Goal: Information Seeking & Learning: Learn about a topic

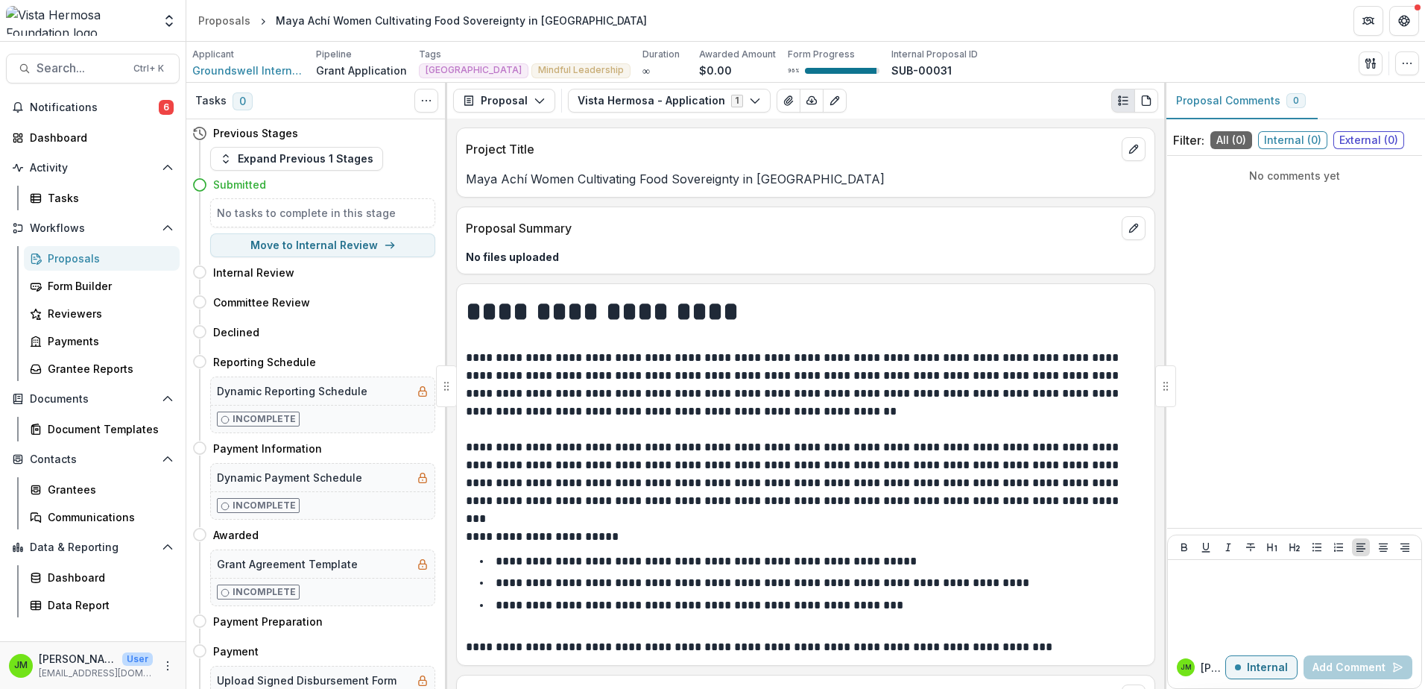
scroll to position [1267, 0]
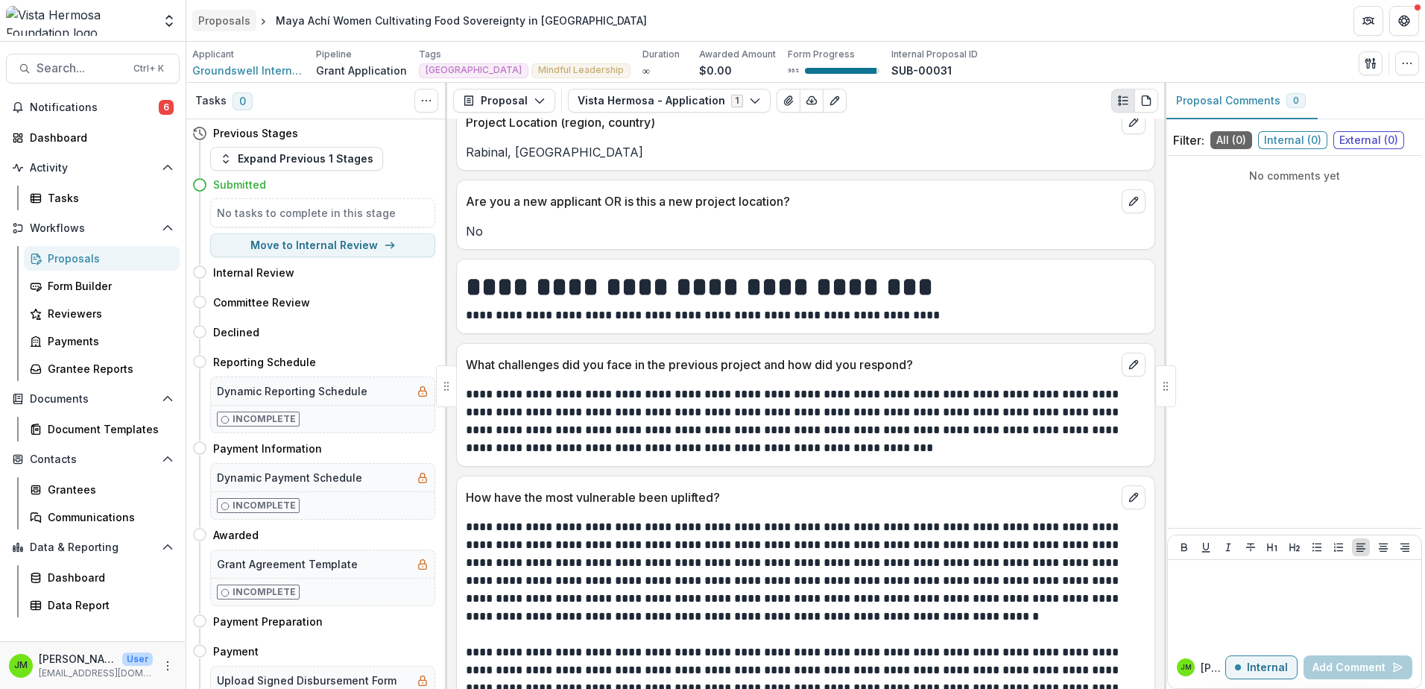
click at [232, 14] on div "Proposals" at bounding box center [224, 21] width 52 height 16
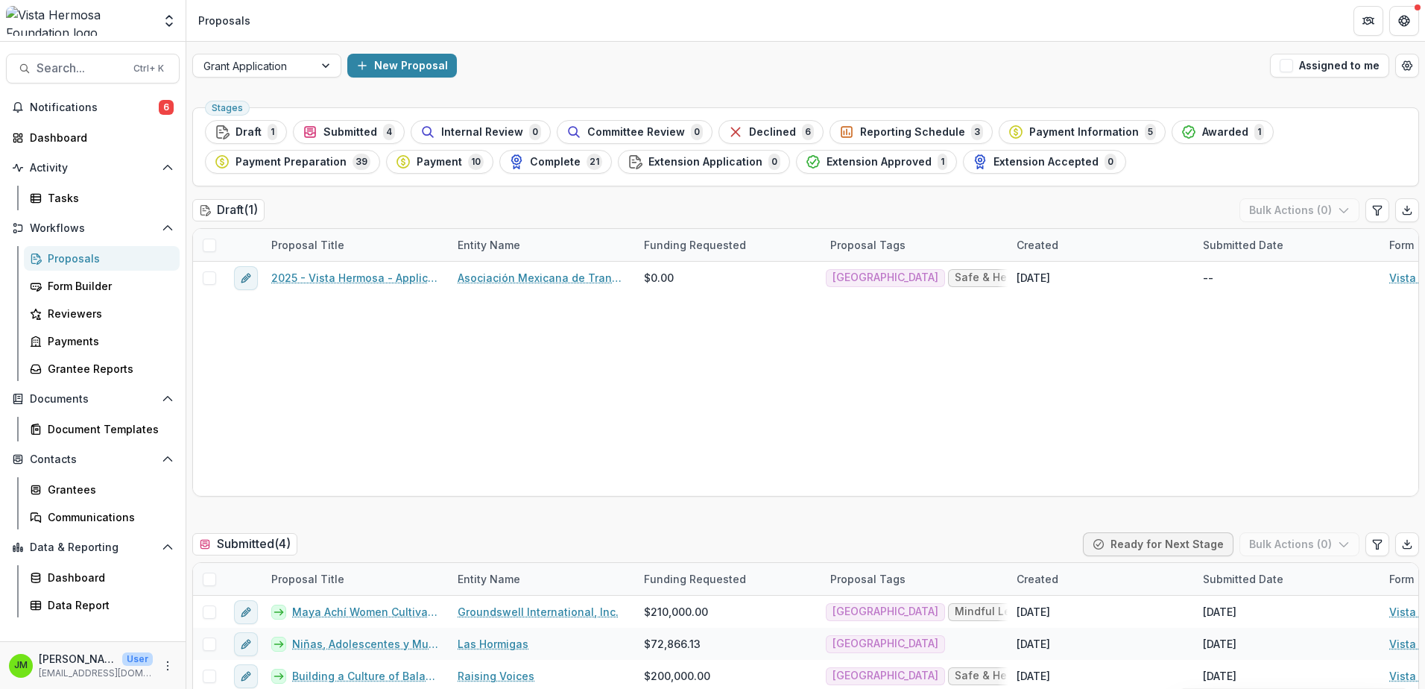
click at [383, 133] on span "4" at bounding box center [389, 132] width 12 height 16
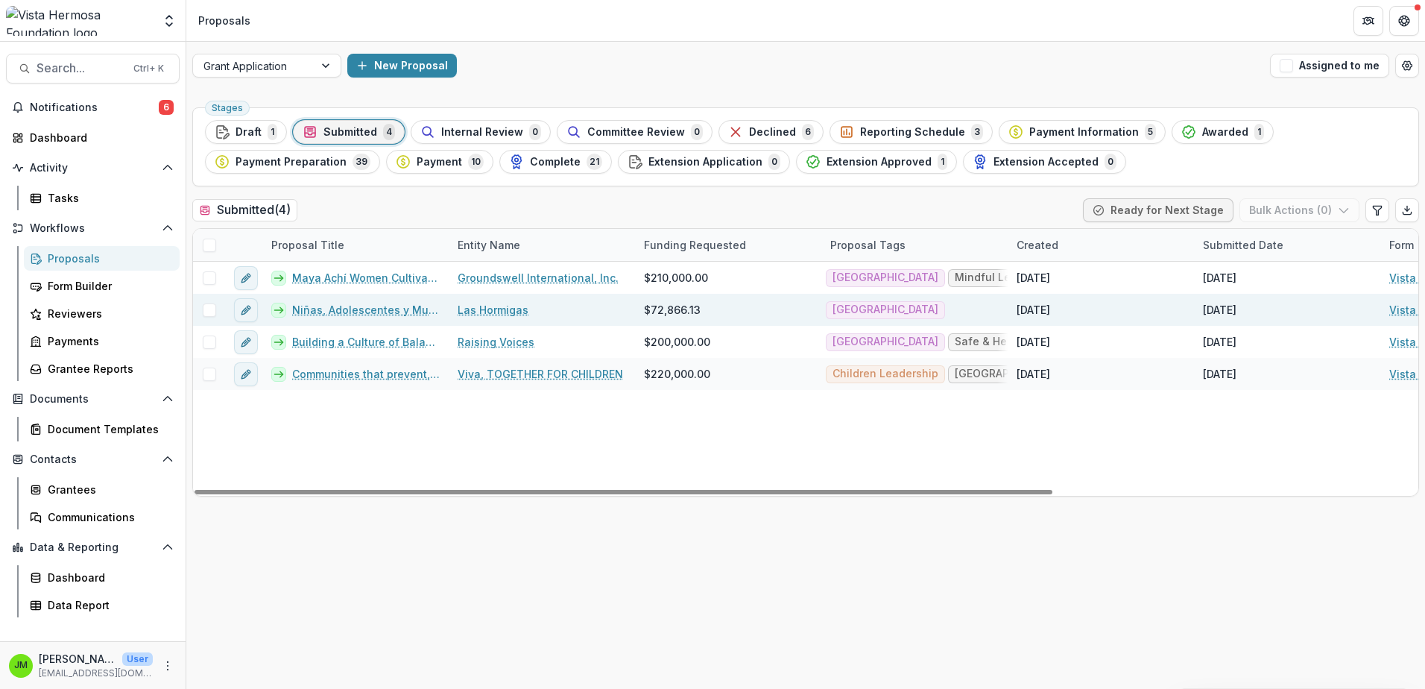
click at [370, 314] on link "Niñas, Adolescentes y Mujeres caminando por Territorios indígenas Lencas Libres…" at bounding box center [366, 310] width 148 height 16
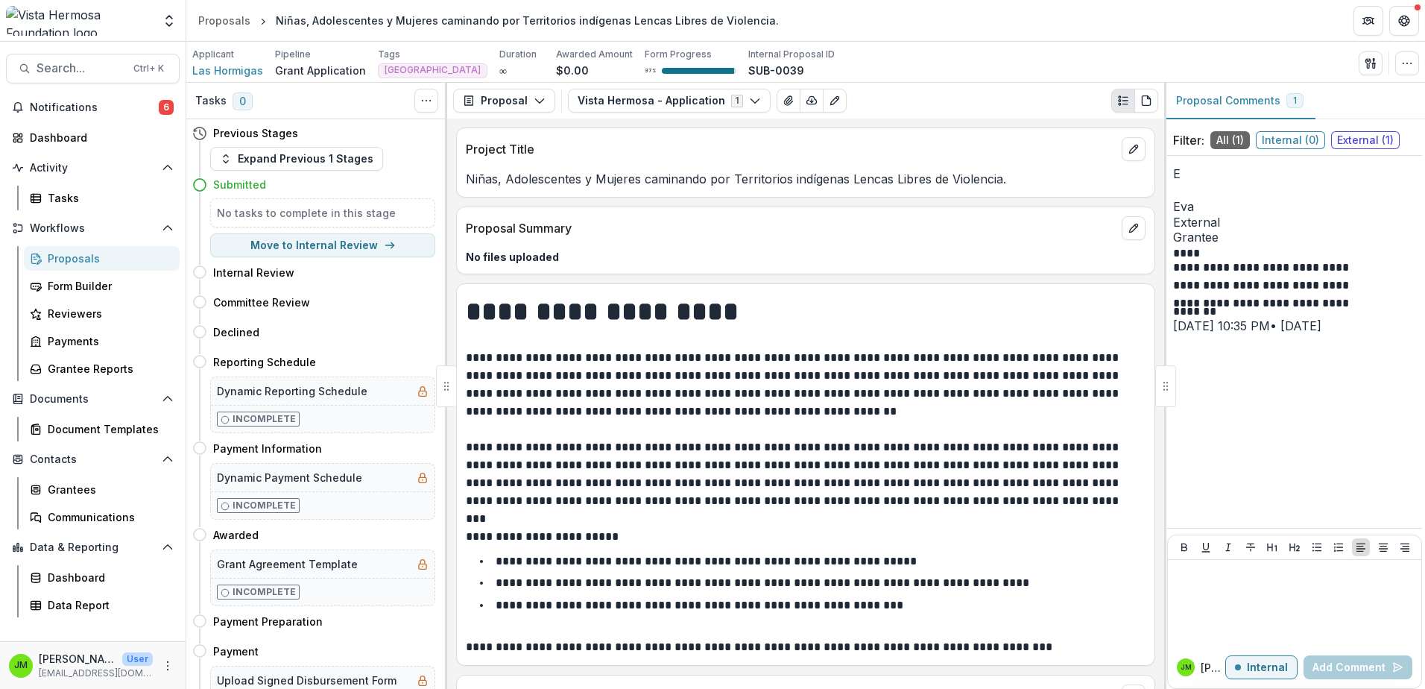
drag, startPoint x: 795, startPoint y: 335, endPoint x: 781, endPoint y: 209, distance: 126.7
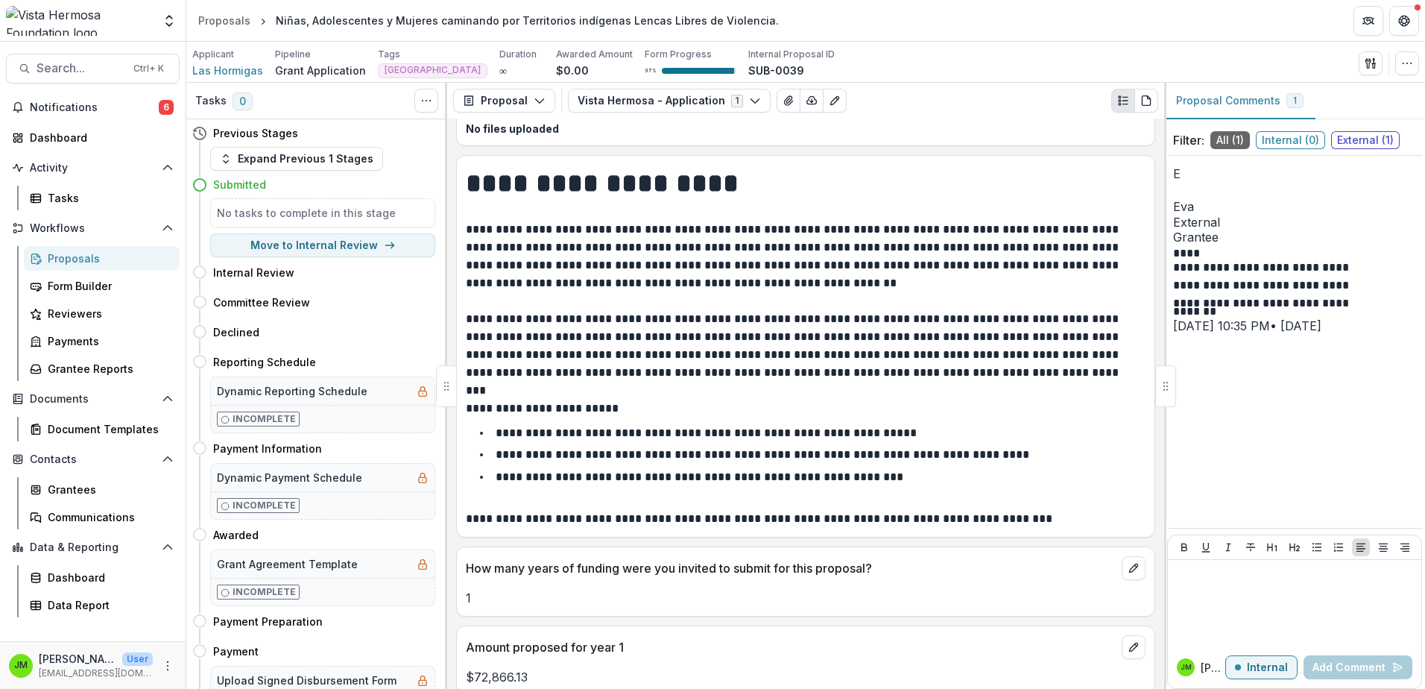
drag, startPoint x: 784, startPoint y: 233, endPoint x: 784, endPoint y: 313, distance: 80.5
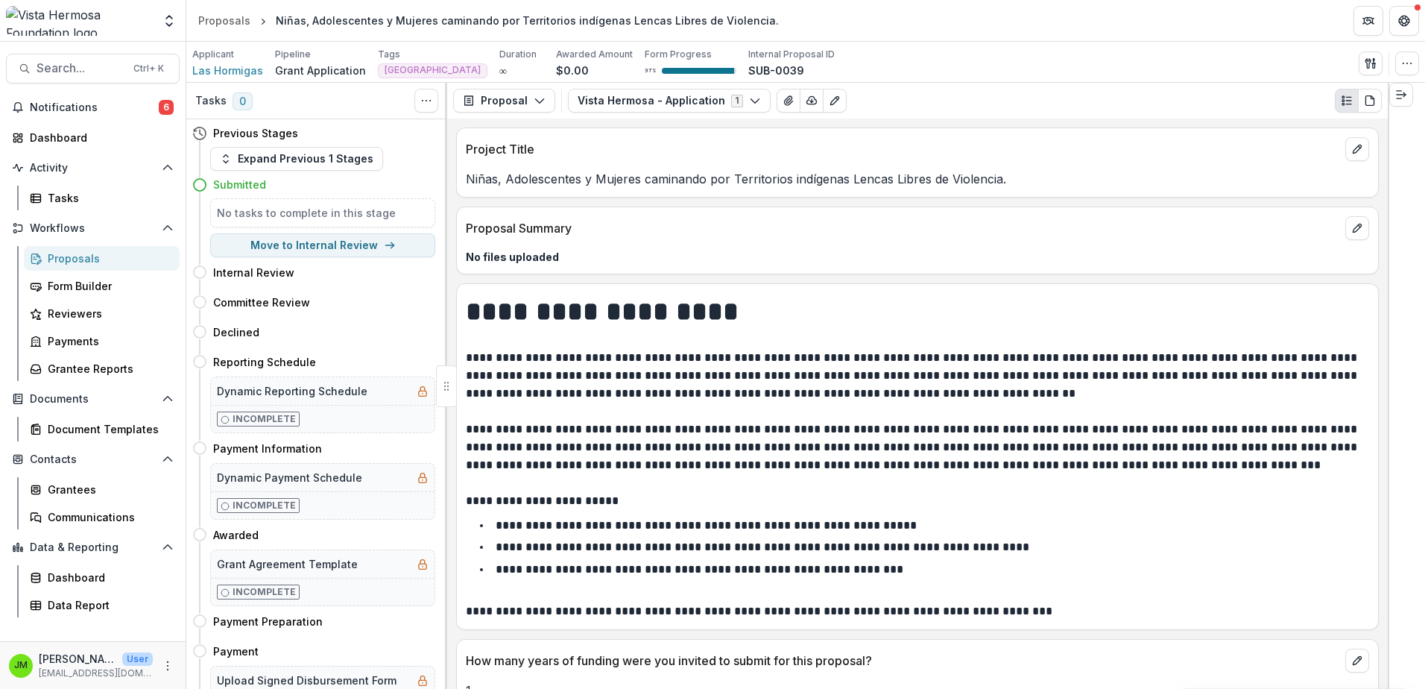
click at [772, 226] on p "Proposal Summary" at bounding box center [903, 228] width 874 height 18
click at [1010, 174] on p "Niñas, Adolescentes y Mujeres caminando por Territorios indígenas Lencas Libres…" at bounding box center [918, 179] width 904 height 18
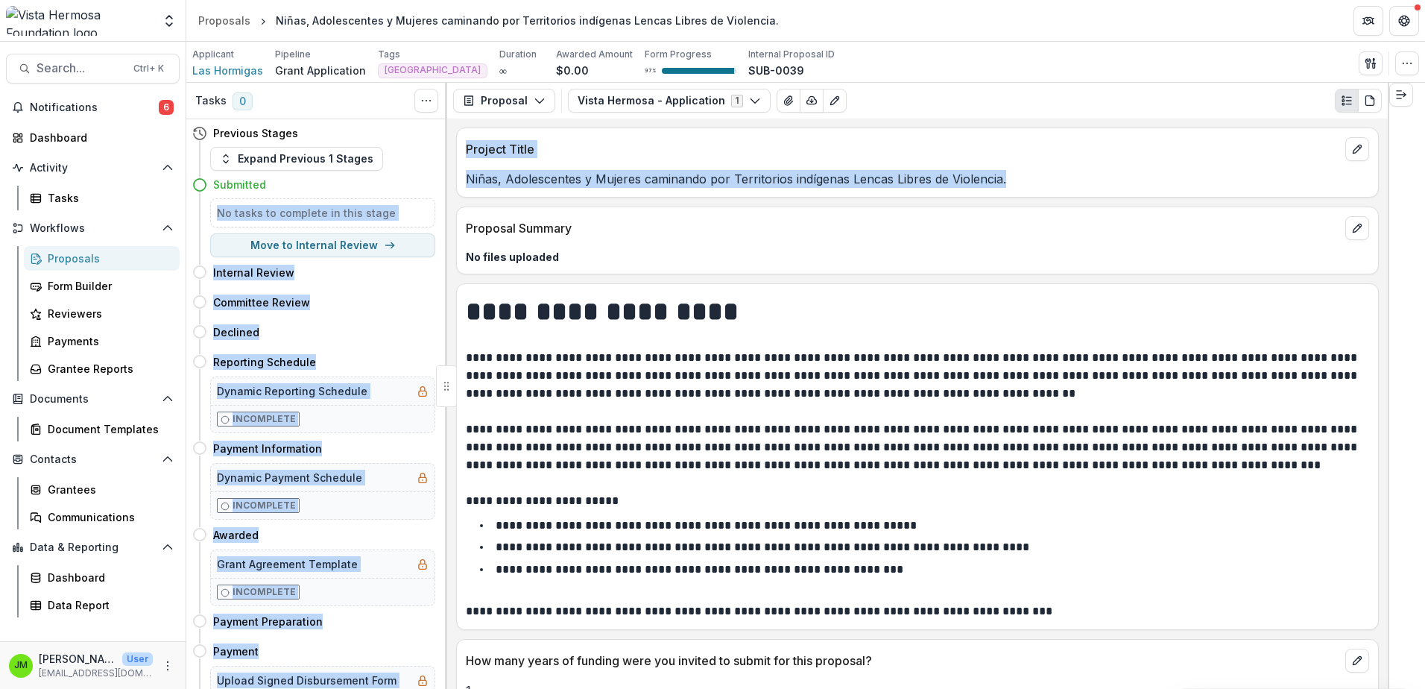
drag, startPoint x: 1010, startPoint y: 176, endPoint x: 441, endPoint y: 189, distance: 569.0
click at [441, 189] on div "Tasks 0 Show Cancelled Tasks Previous Stages Expand Previous 1 Stages Submitted…" at bounding box center [805, 386] width 1239 height 606
drag, startPoint x: 441, startPoint y: 189, endPoint x: 585, endPoint y: 168, distance: 144.8
click at [585, 168] on div "Niñas, Adolescentes y Mujeres caminando por Territorios indígenas Lencas Libres…" at bounding box center [917, 174] width 921 height 27
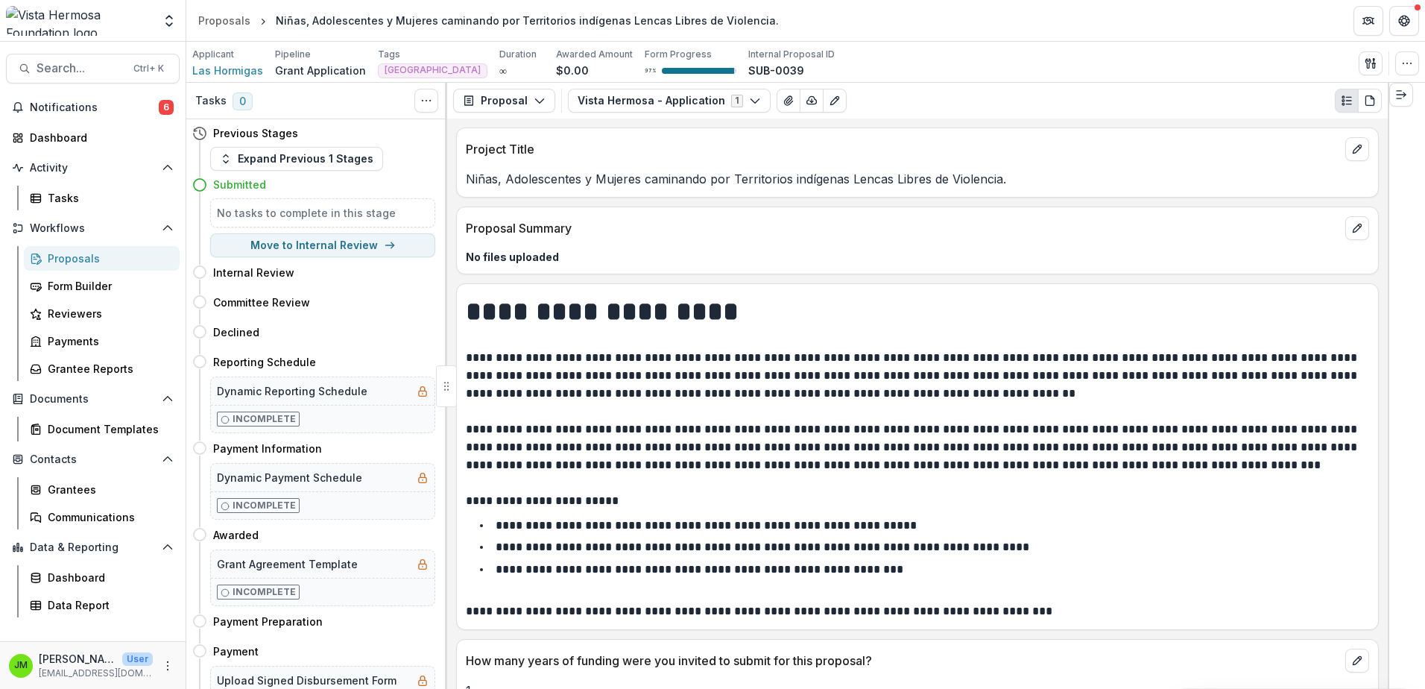
drag, startPoint x: 582, startPoint y: 160, endPoint x: 570, endPoint y: 160, distance: 12.7
click at [582, 159] on div "Project Title" at bounding box center [917, 144] width 921 height 33
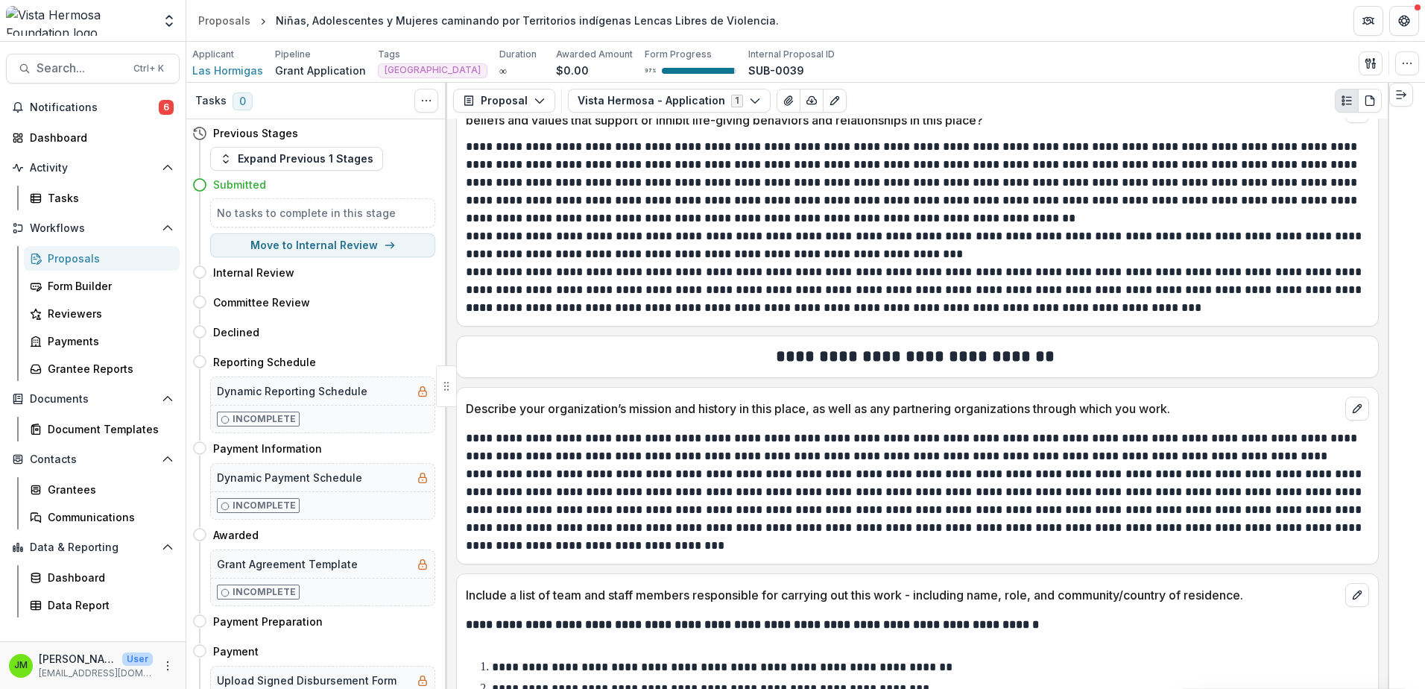
scroll to position [2311, 0]
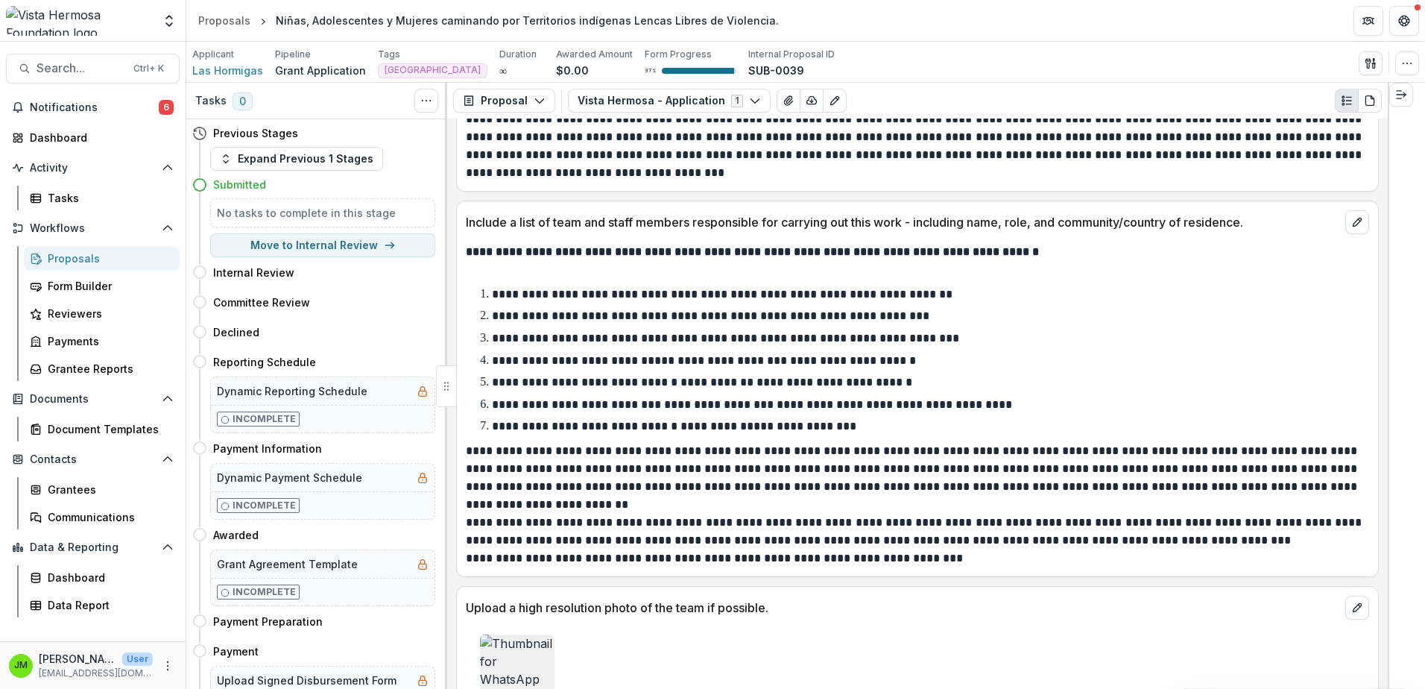
drag, startPoint x: 878, startPoint y: 470, endPoint x: 845, endPoint y: 260, distance: 212.2
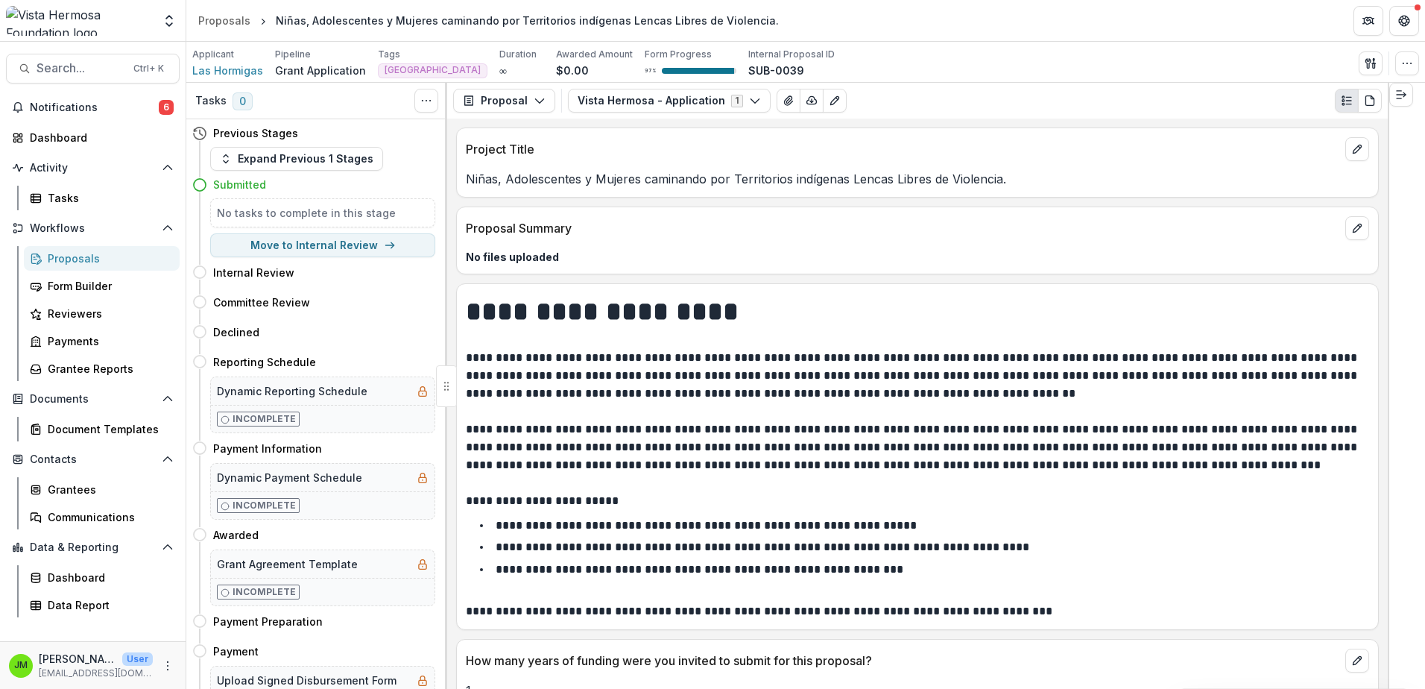
drag, startPoint x: 642, startPoint y: 181, endPoint x: 743, endPoint y: 188, distance: 100.9
click at [642, 181] on p "Niñas, Adolescentes y Mujeres caminando por Territorios indígenas Lencas Libres…" at bounding box center [918, 179] width 904 height 18
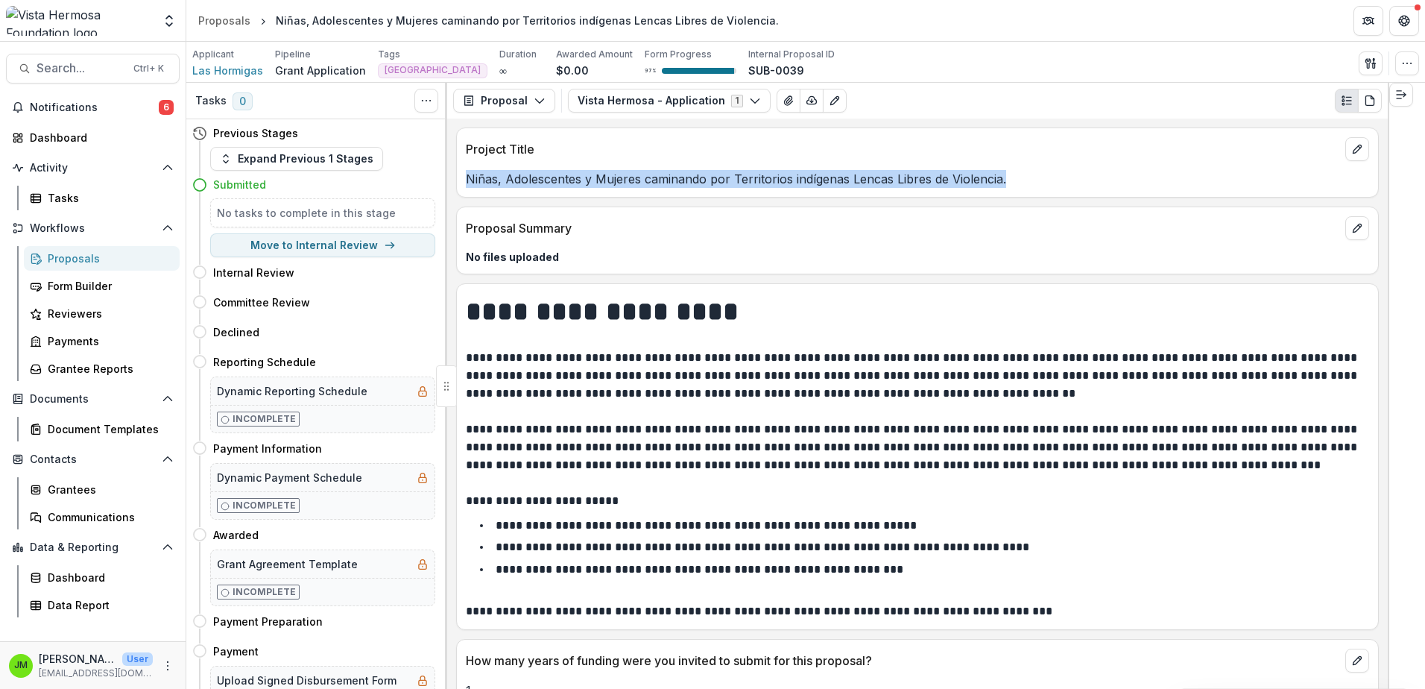
drag, startPoint x: 1010, startPoint y: 180, endPoint x: 464, endPoint y: 186, distance: 545.8
click at [464, 186] on div "Niñas, Adolescentes y Mujeres caminando por Territorios indígenas Lencas Libres…" at bounding box center [917, 179] width 921 height 18
copy p "Niñas, Adolescentes y Mujeres caminando por Territorios indígenas Lencas Libres…"
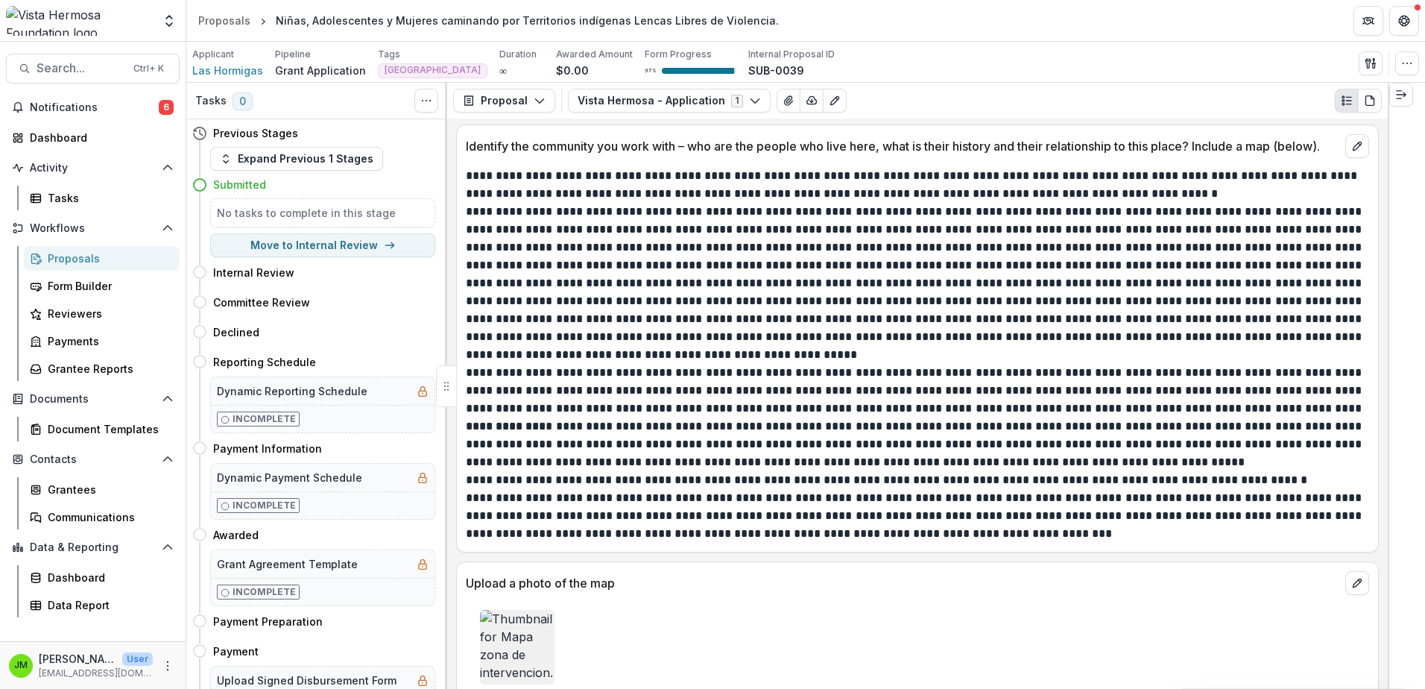
scroll to position [1417, 0]
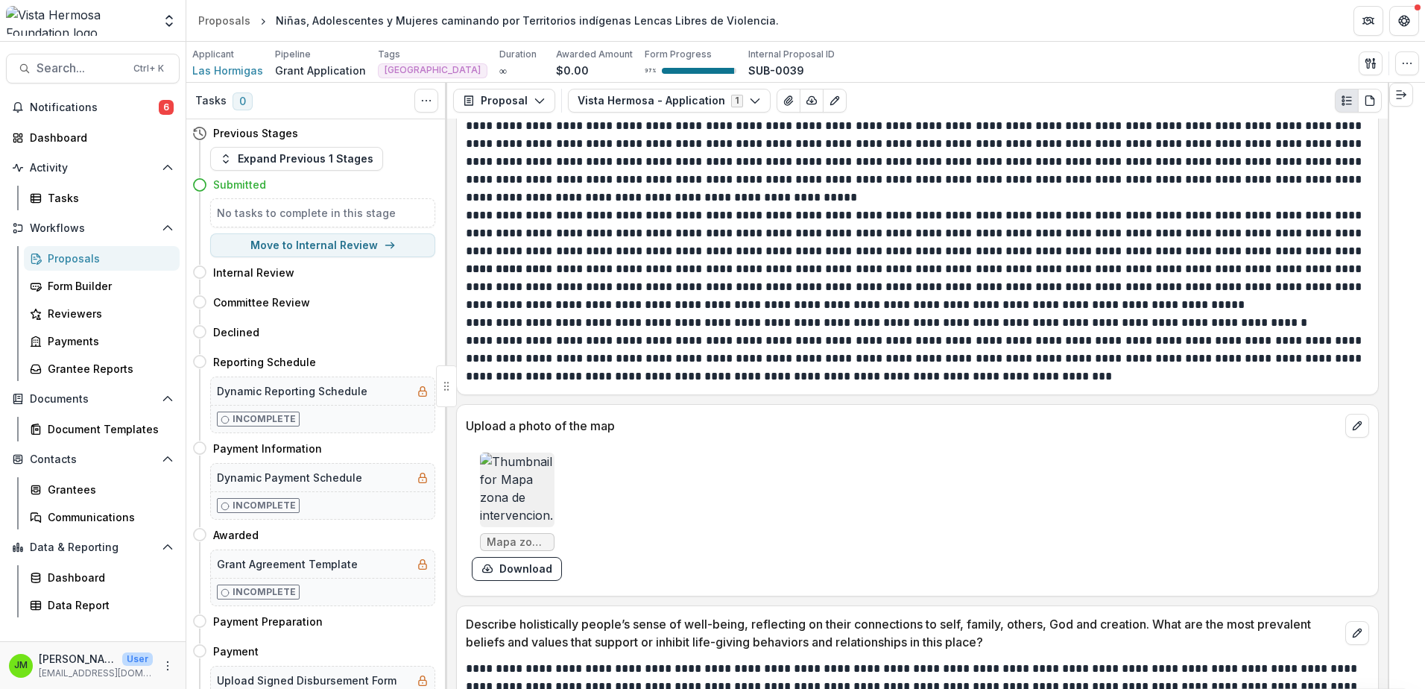
click at [529, 491] on img at bounding box center [517, 490] width 75 height 75
click at [12, 688] on button "Close" at bounding box center [6, 698] width 12 height 18
click at [503, 573] on button "Download" at bounding box center [517, 569] width 90 height 24
